Goal: Task Accomplishment & Management: Manage account settings

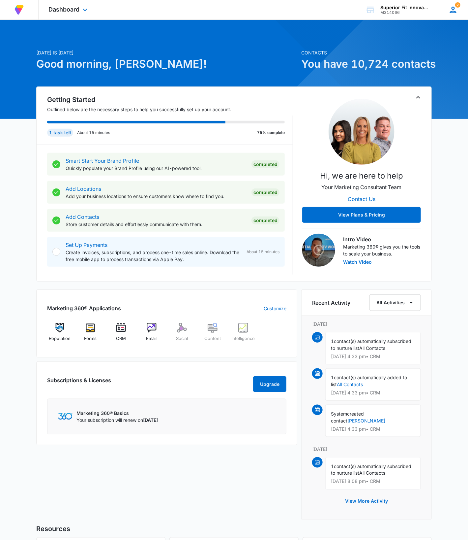
click at [454, 16] on div "2 RB Richard Black richy777@hushmail.com My Profile 2 Notifications Support Log…" at bounding box center [453, 9] width 30 height 19
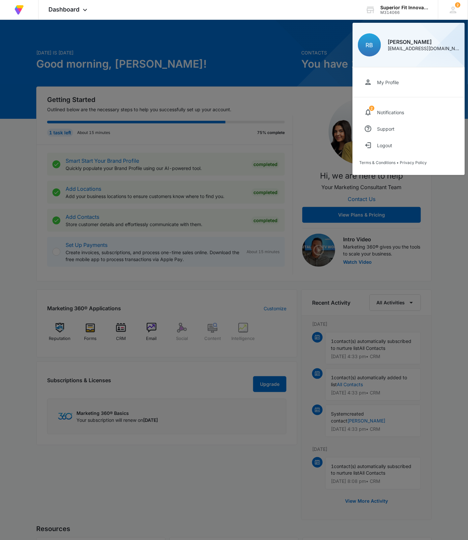
click at [260, 32] on div at bounding box center [234, 270] width 468 height 540
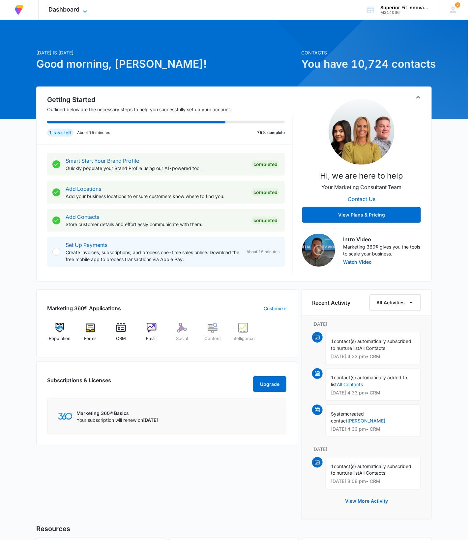
click at [88, 10] on icon at bounding box center [85, 12] width 8 height 8
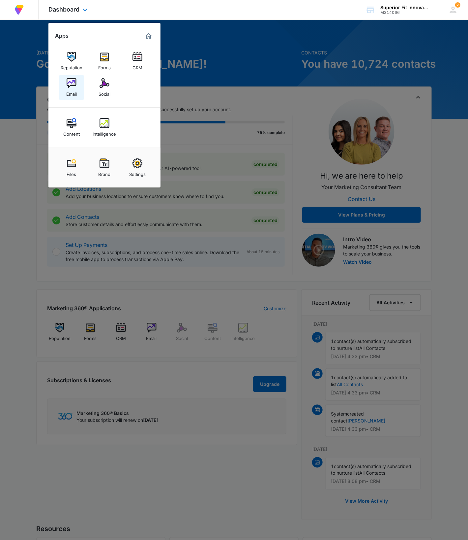
click at [76, 90] on div "Email" at bounding box center [71, 92] width 11 height 9
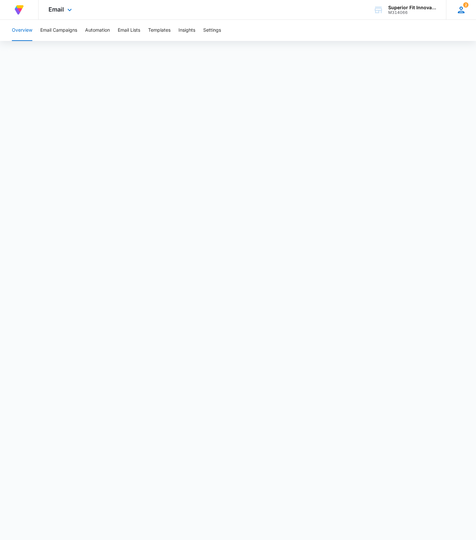
click at [461, 12] on icon at bounding box center [461, 10] width 7 height 7
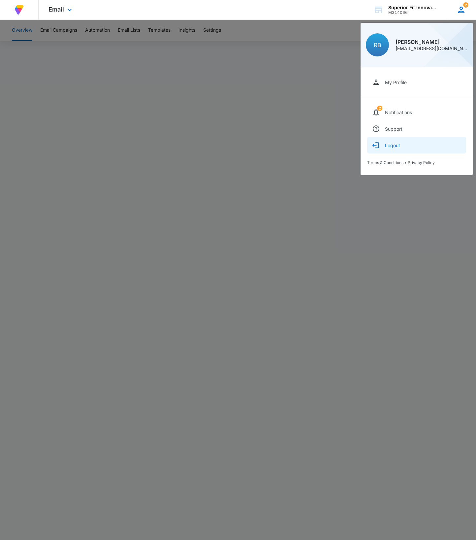
click at [396, 146] on div "Logout" at bounding box center [392, 145] width 15 height 6
click at [391, 147] on div "Logout" at bounding box center [392, 145] width 15 height 6
click at [347, 294] on div at bounding box center [238, 270] width 476 height 540
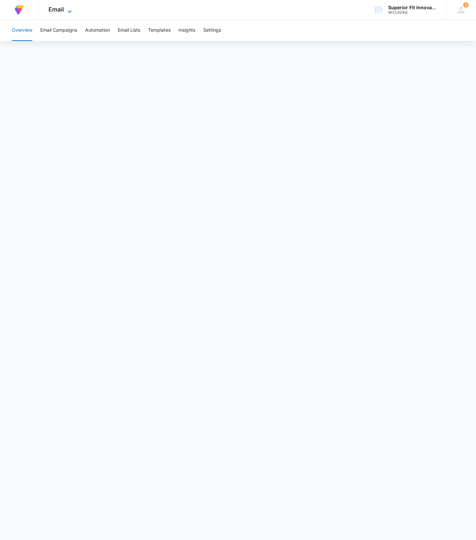
click at [64, 9] on span "Email" at bounding box center [56, 9] width 16 height 7
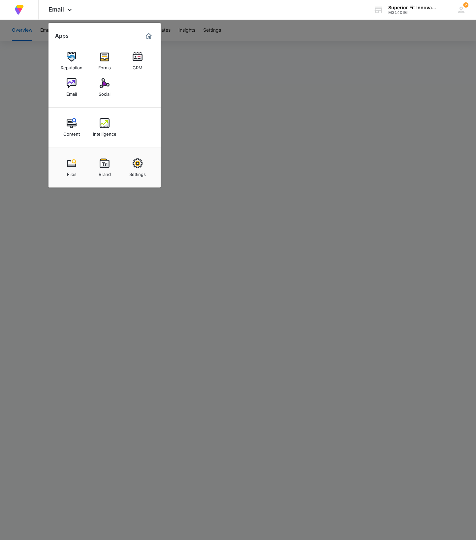
click at [133, 57] on img at bounding box center [138, 57] width 10 height 10
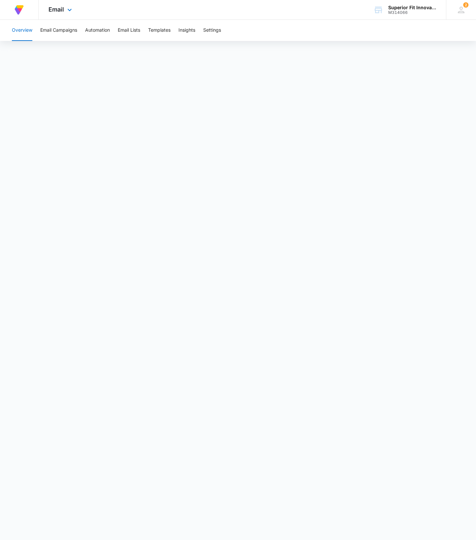
click at [22, 10] on img at bounding box center [19, 10] width 12 height 12
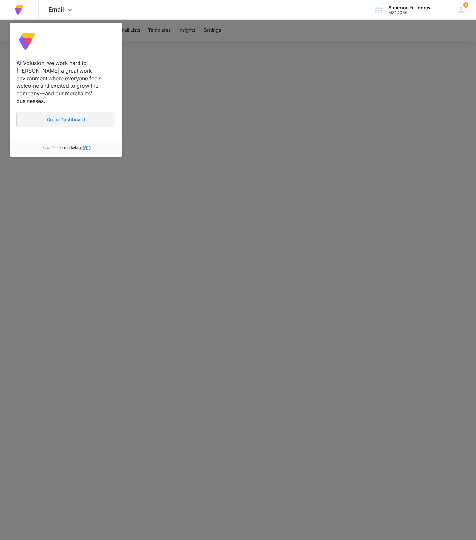
click at [63, 113] on link "Go to Dashboard" at bounding box center [65, 119] width 99 height 16
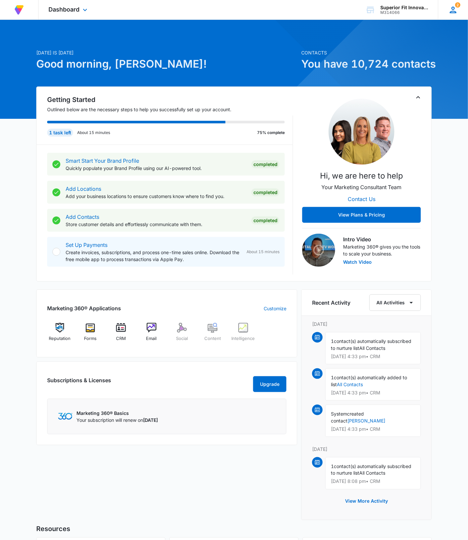
click at [455, 13] on icon at bounding box center [453, 10] width 7 height 7
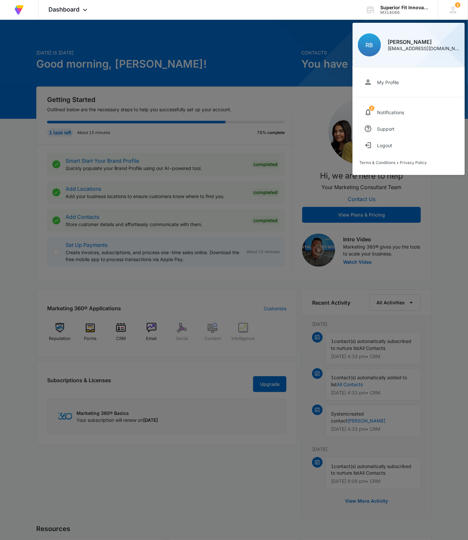
drag, startPoint x: 221, startPoint y: 45, endPoint x: 118, endPoint y: 28, distance: 103.6
click at [221, 45] on div at bounding box center [234, 270] width 468 height 540
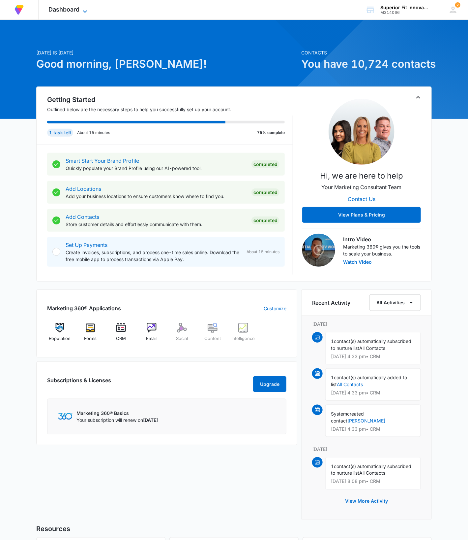
click at [84, 10] on icon at bounding box center [85, 12] width 8 height 8
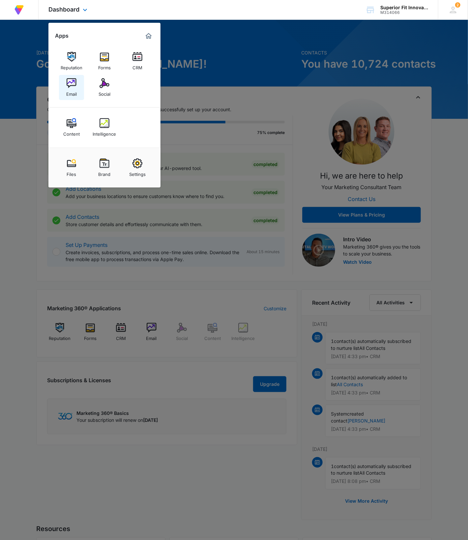
click at [70, 88] on div "Email" at bounding box center [71, 92] width 11 height 9
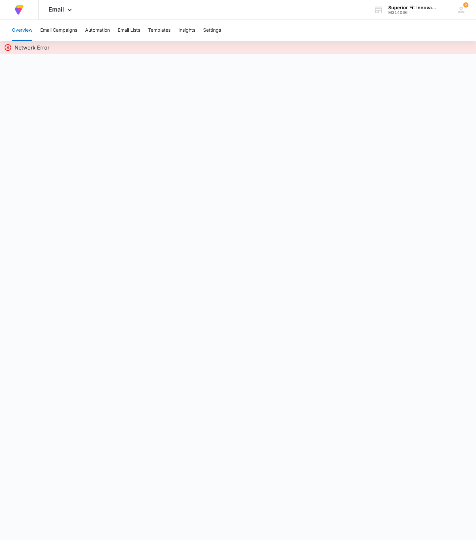
click at [243, 172] on body "At Volusion, we work hard to foster a great work environment where everyone fee…" at bounding box center [238, 270] width 476 height 540
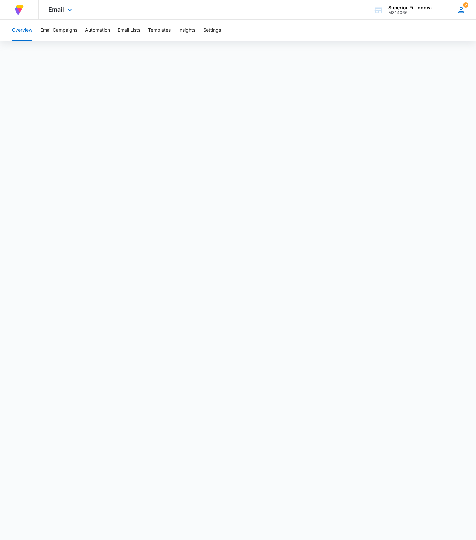
click at [462, 12] on icon at bounding box center [461, 10] width 10 height 10
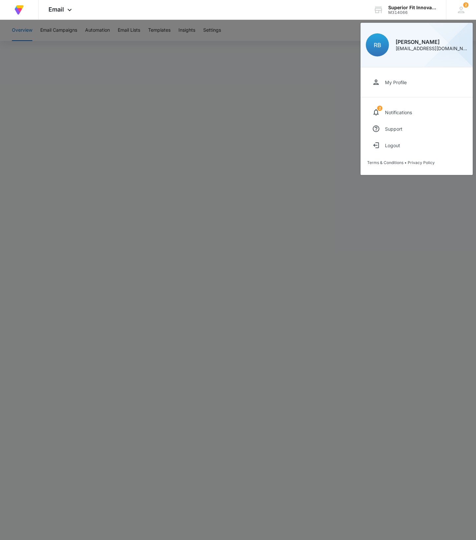
click at [296, 69] on div at bounding box center [238, 270] width 476 height 540
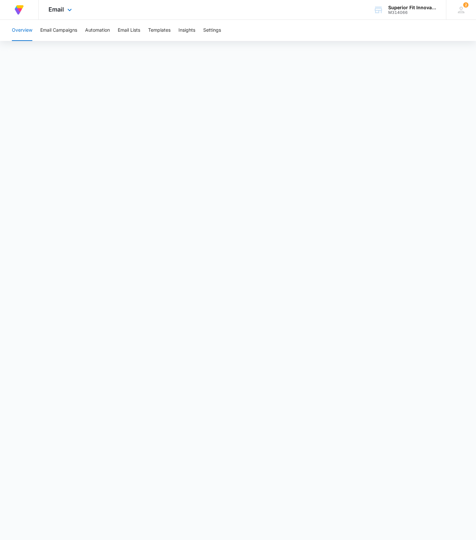
click at [21, 10] on img at bounding box center [19, 10] width 12 height 12
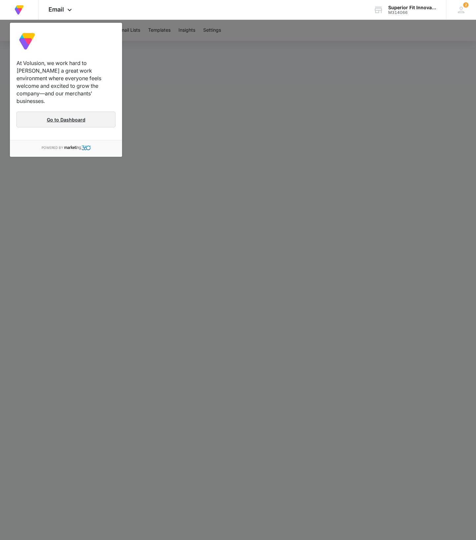
click at [53, 112] on link "Go to Dashboard" at bounding box center [65, 119] width 99 height 16
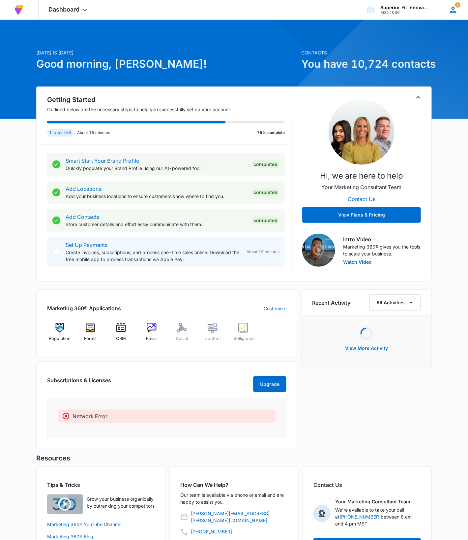
click at [453, 13] on icon at bounding box center [454, 10] width 10 height 10
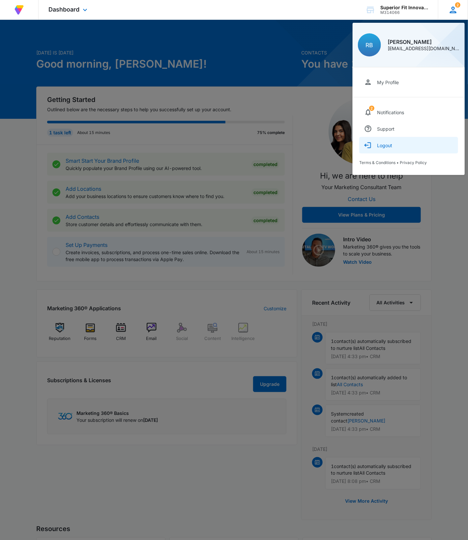
click at [389, 145] on div "Logout" at bounding box center [384, 145] width 15 height 6
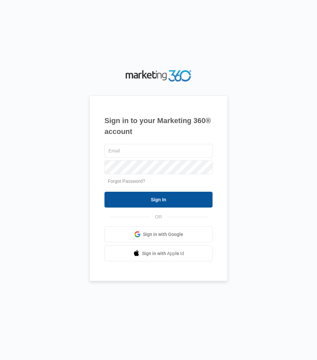
type input "dave@madwire.com"
click at [161, 202] on input "Sign In" at bounding box center [159, 200] width 108 height 16
